Goal: Obtain resource: Obtain resource

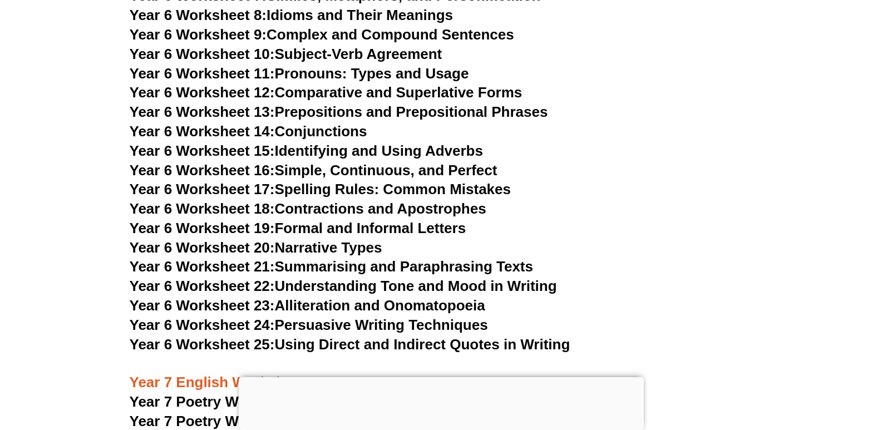
scroll to position [6594, 0]
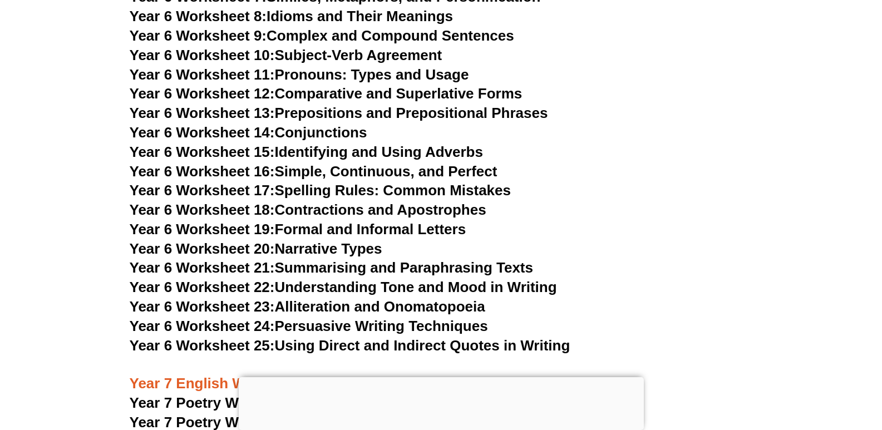
click at [302, 337] on link "Year 6 Worksheet 25: Using Direct and Indirect Quotes in Writing" at bounding box center [350, 345] width 441 height 17
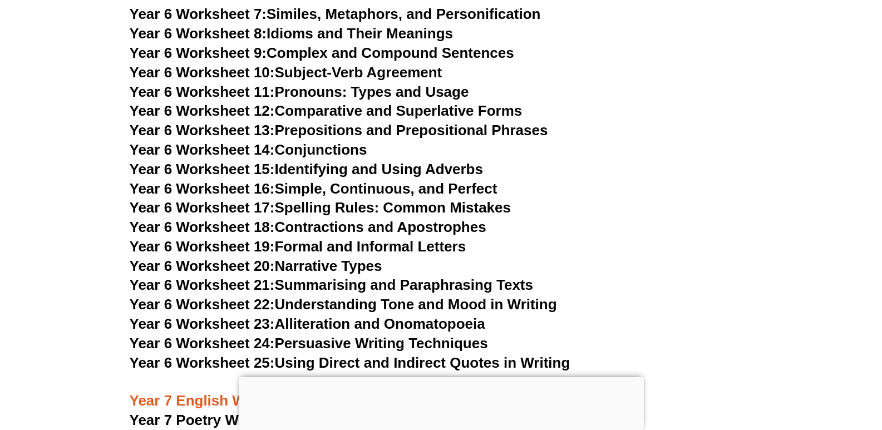
scroll to position [6575, 0]
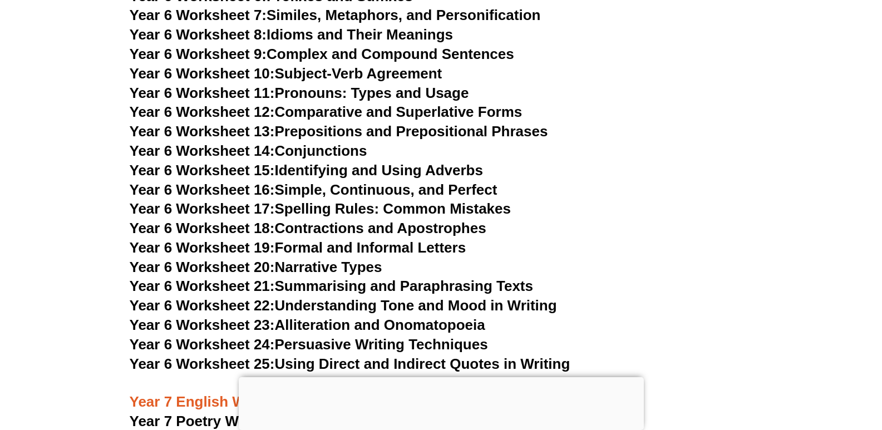
click at [393, 220] on link "Year 6 Worksheet 18: Contractions and Apostrophes" at bounding box center [308, 228] width 357 height 17
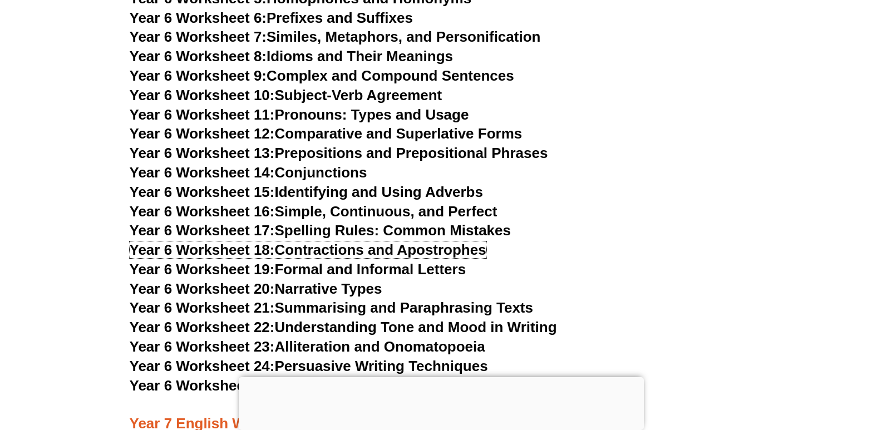
scroll to position [6549, 0]
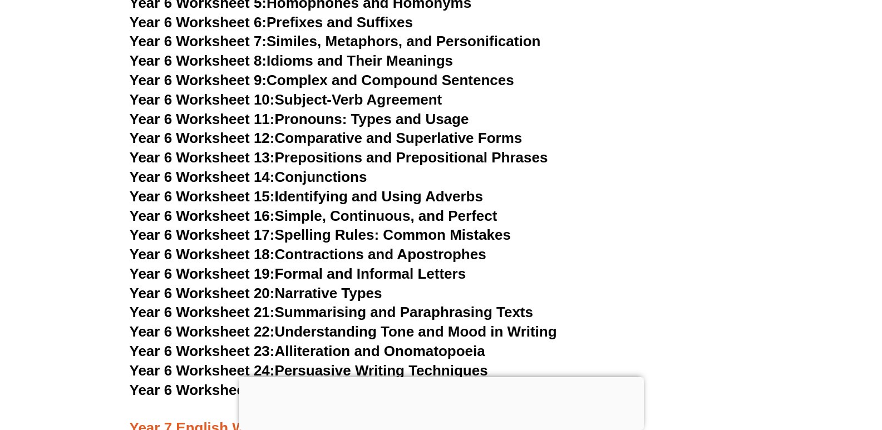
click at [360, 304] on link "Year 6 Worksheet 21: Summarising and Paraphrasing Texts" at bounding box center [331, 312] width 403 height 17
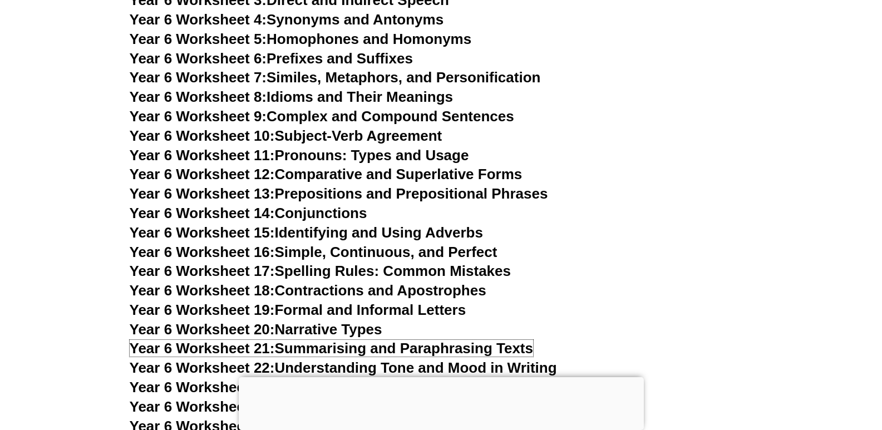
scroll to position [6490, 0]
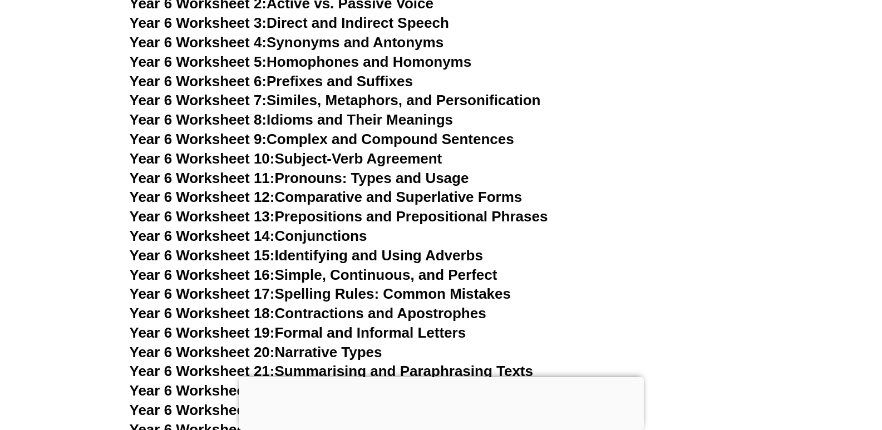
click at [355, 247] on link "Year 6 Worksheet 15: Identifying and Using Adverbs" at bounding box center [306, 255] width 353 height 17
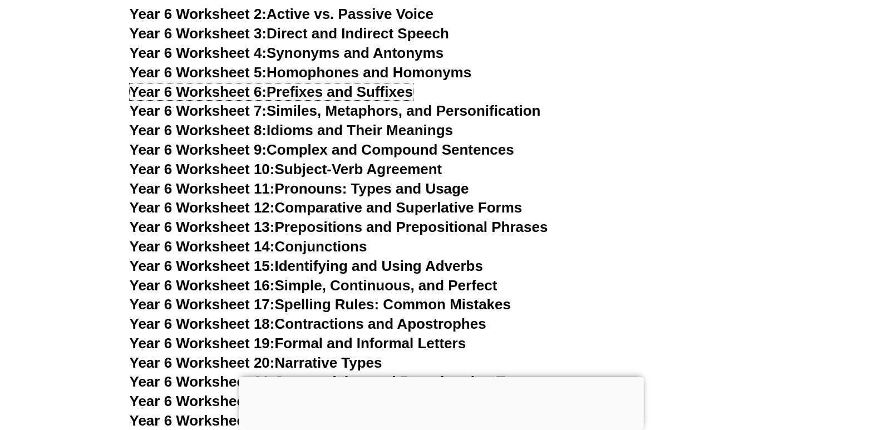
scroll to position [6479, 0]
click at [325, 122] on link "Year 6 Worksheet 8: Idioms and Their Meanings" at bounding box center [291, 130] width 323 height 17
click at [408, 200] on link "Year 6 Worksheet 12: Comparative and Superlative Forms" at bounding box center [326, 208] width 393 height 17
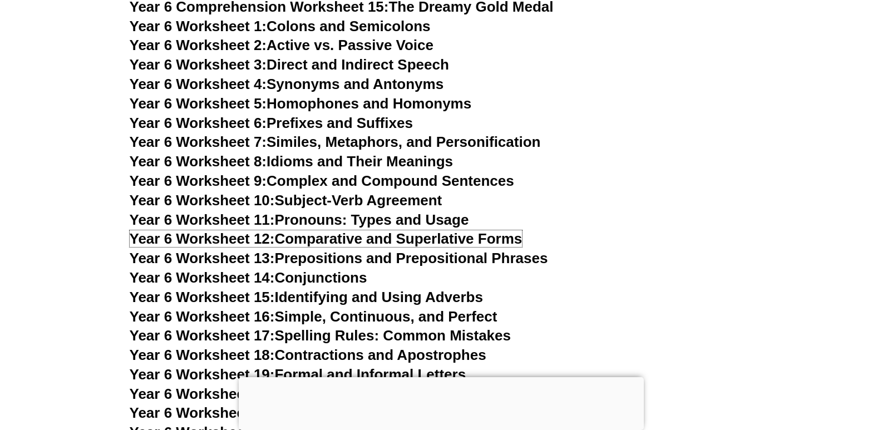
scroll to position [6424, 0]
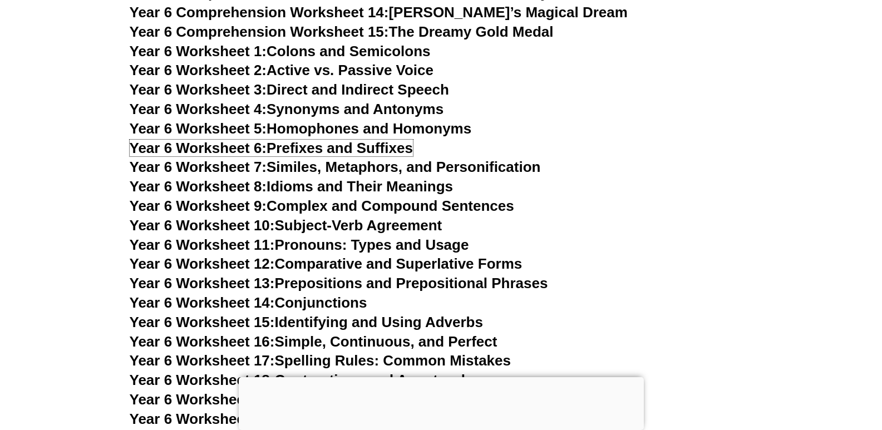
click at [368, 140] on link "Year 6 Worksheet 6: Prefixes and Suffixes" at bounding box center [271, 148] width 283 height 17
click at [361, 101] on link "Year 6 Worksheet 4: Synonyms and Antonyms" at bounding box center [287, 109] width 314 height 17
